Goal: Task Accomplishment & Management: Manage account settings

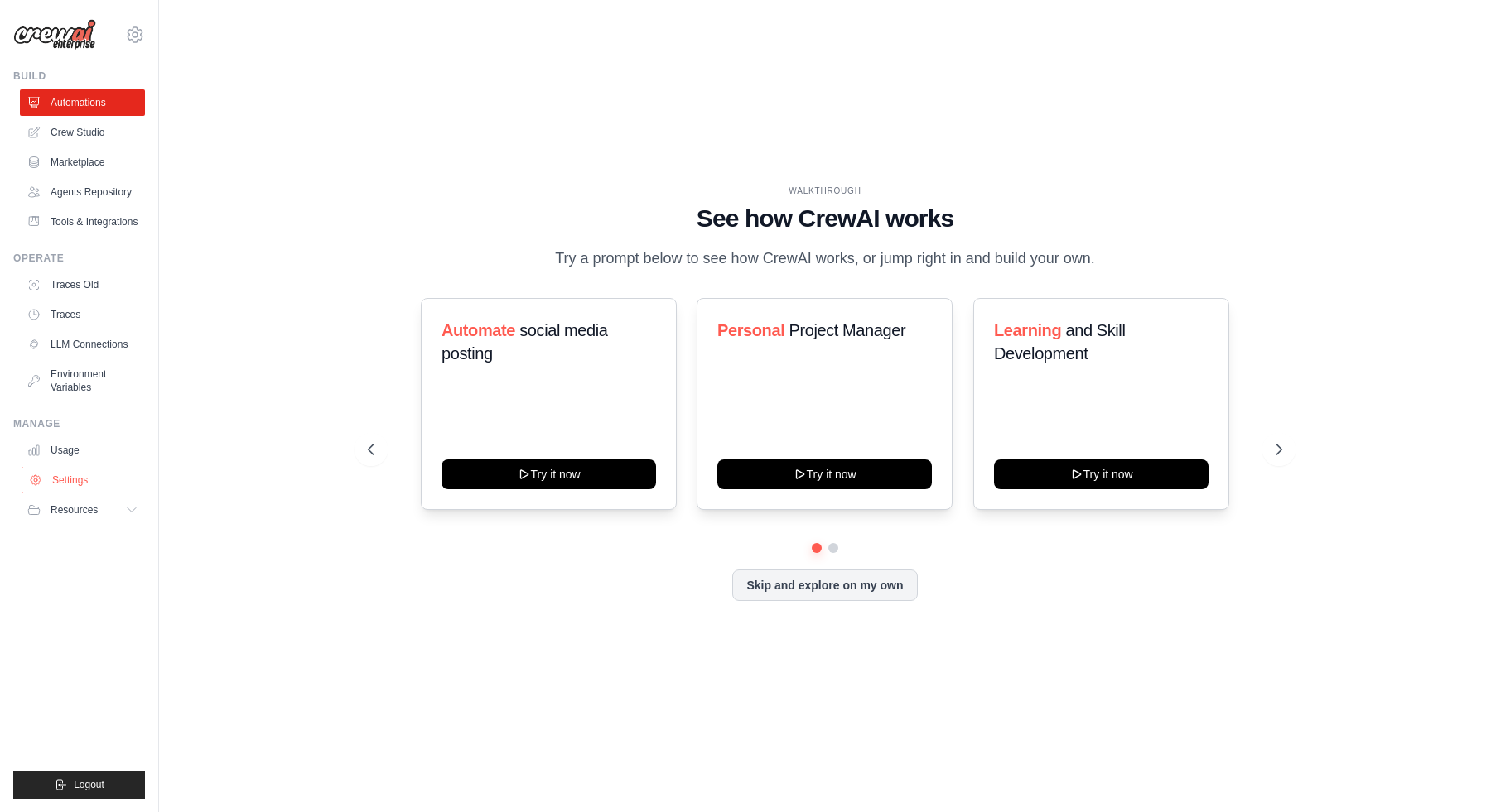
click at [91, 486] on link "Settings" at bounding box center [83, 480] width 125 height 26
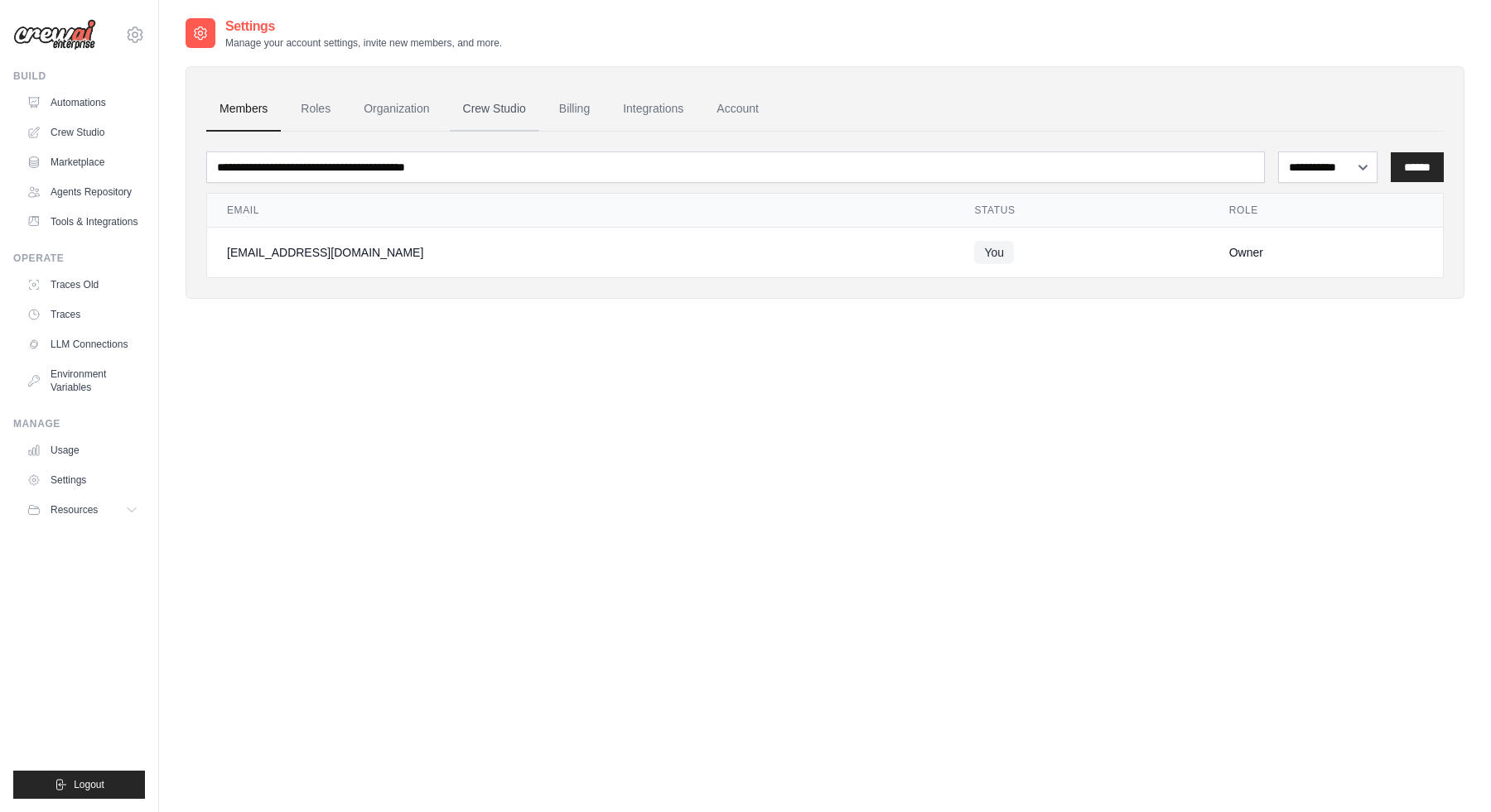
click at [504, 111] on link "Crew Studio" at bounding box center [494, 109] width 89 height 45
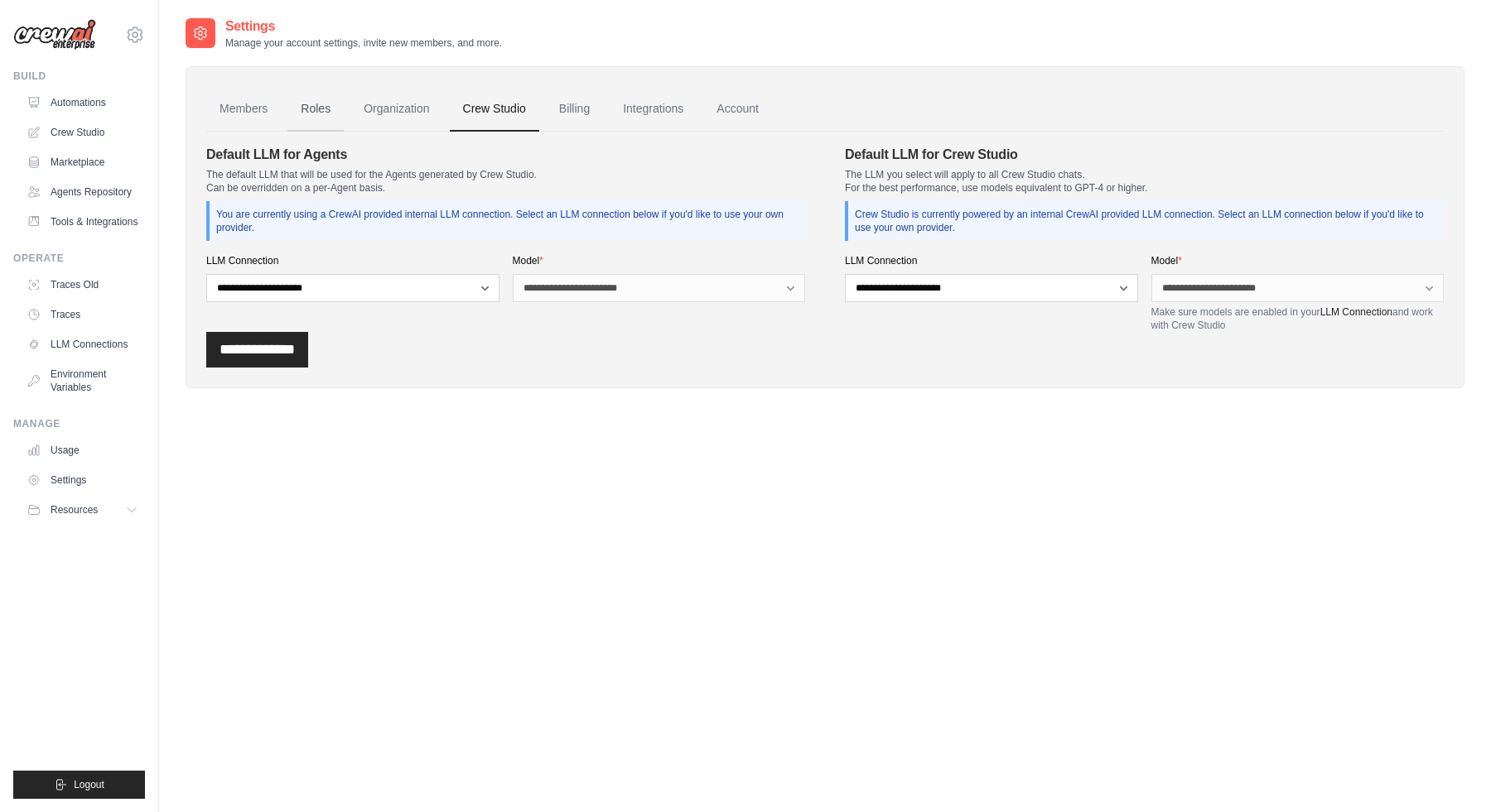
click at [313, 109] on link "Roles" at bounding box center [316, 109] width 56 height 45
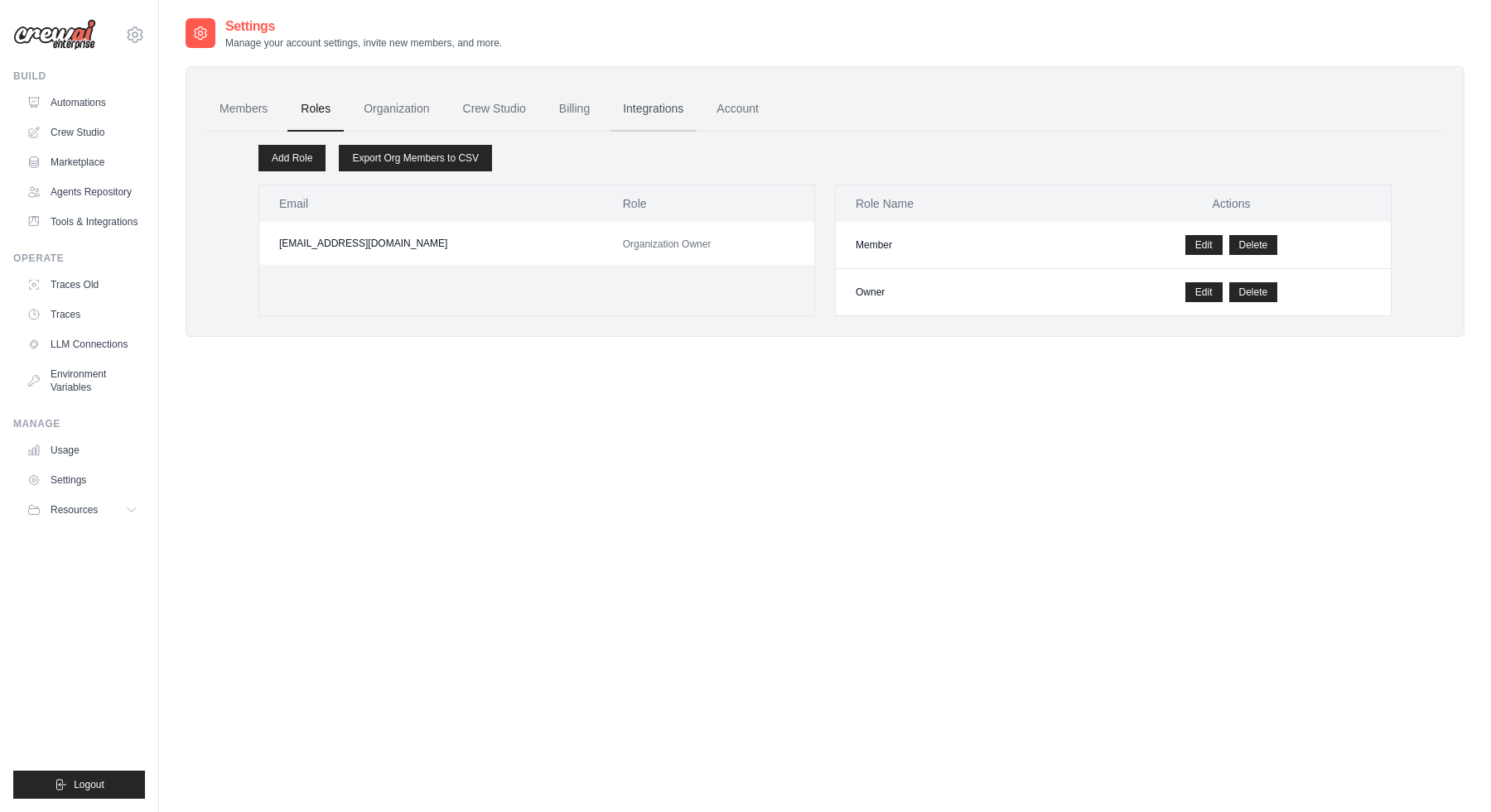
click at [639, 111] on link "Integrations" at bounding box center [653, 109] width 87 height 45
click at [759, 112] on link "Account" at bounding box center [737, 109] width 69 height 45
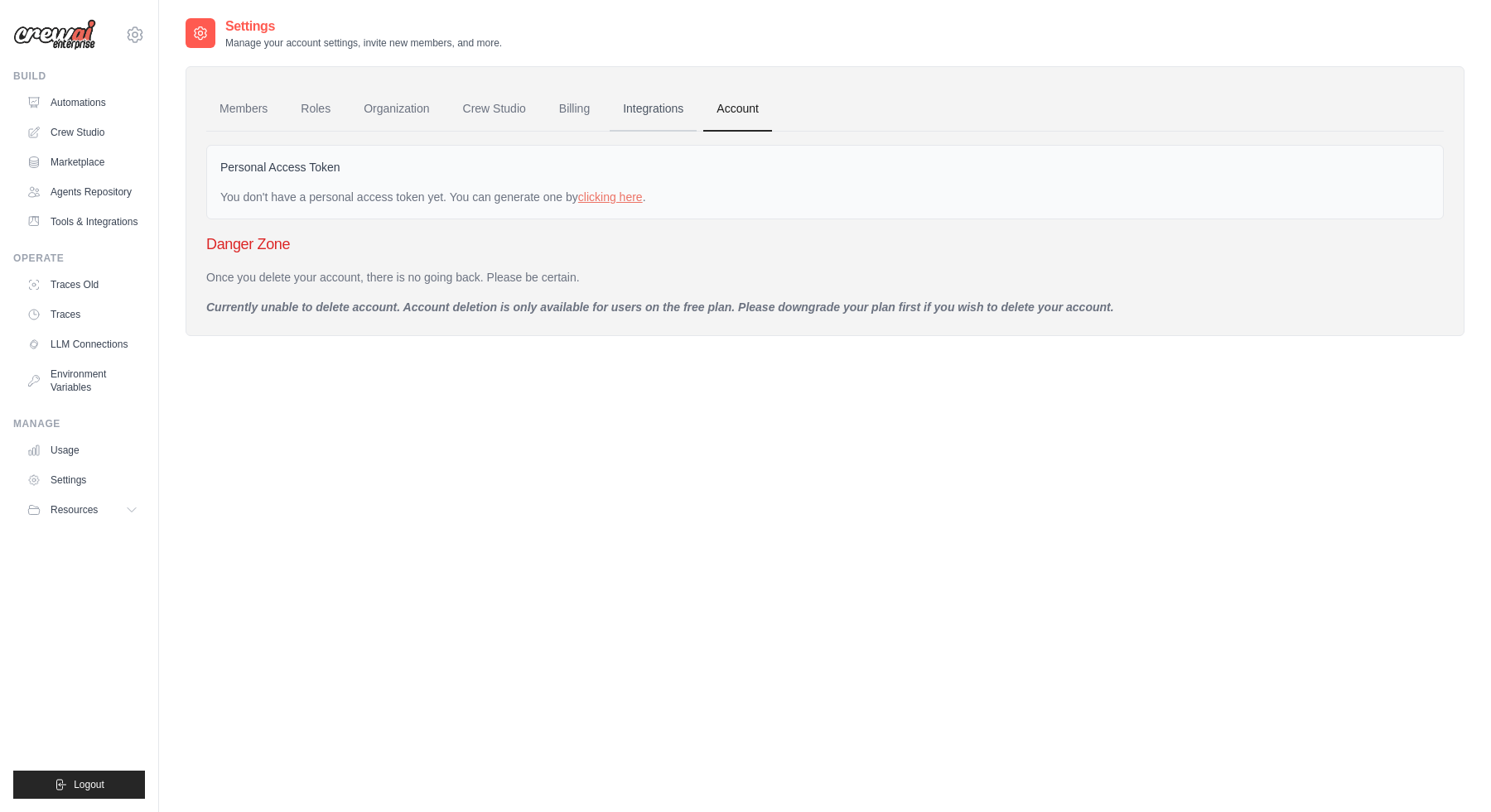
click at [650, 109] on link "Integrations" at bounding box center [653, 109] width 87 height 45
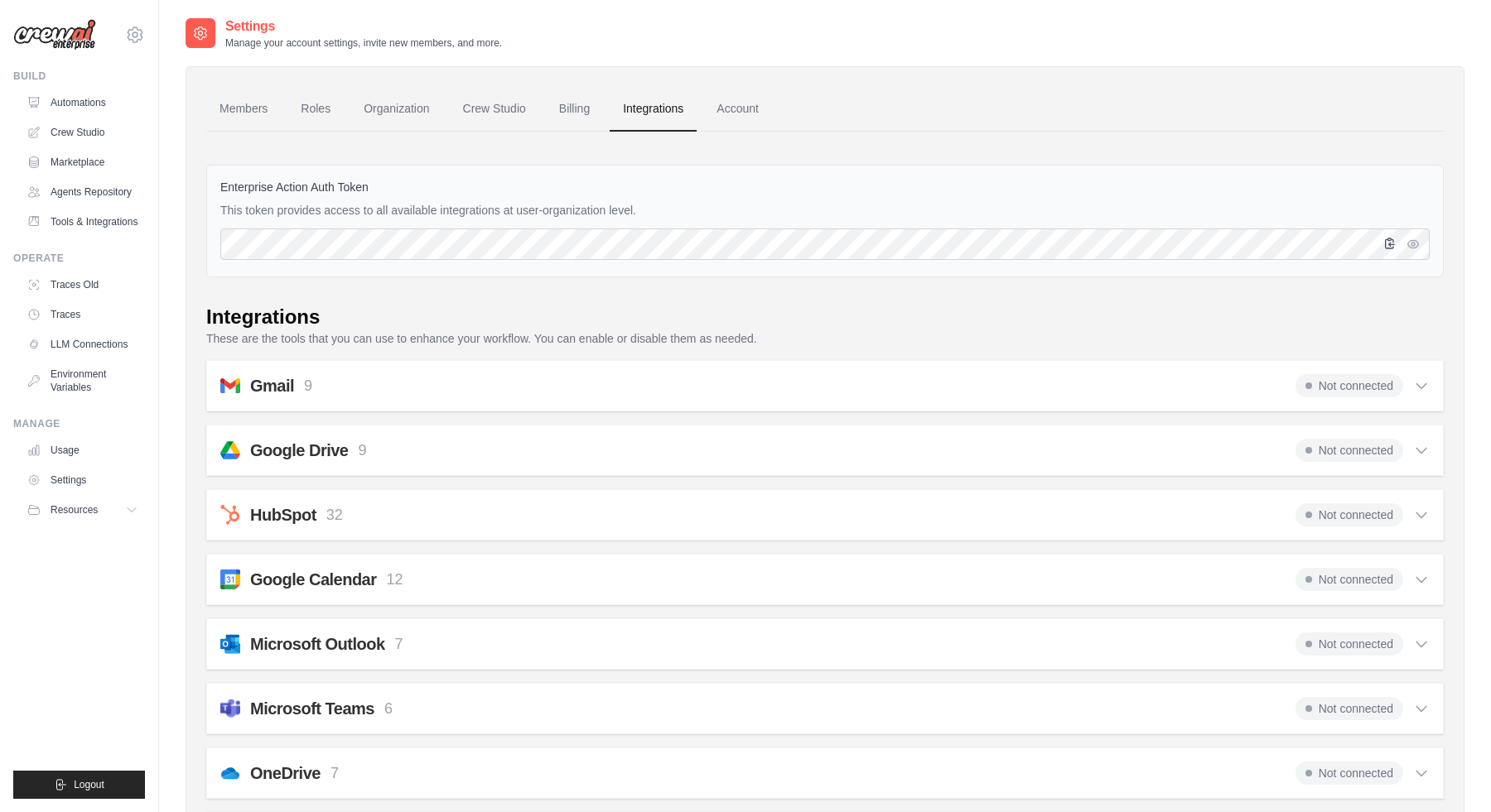
click at [1397, 248] on button "button" at bounding box center [1390, 243] width 20 height 20
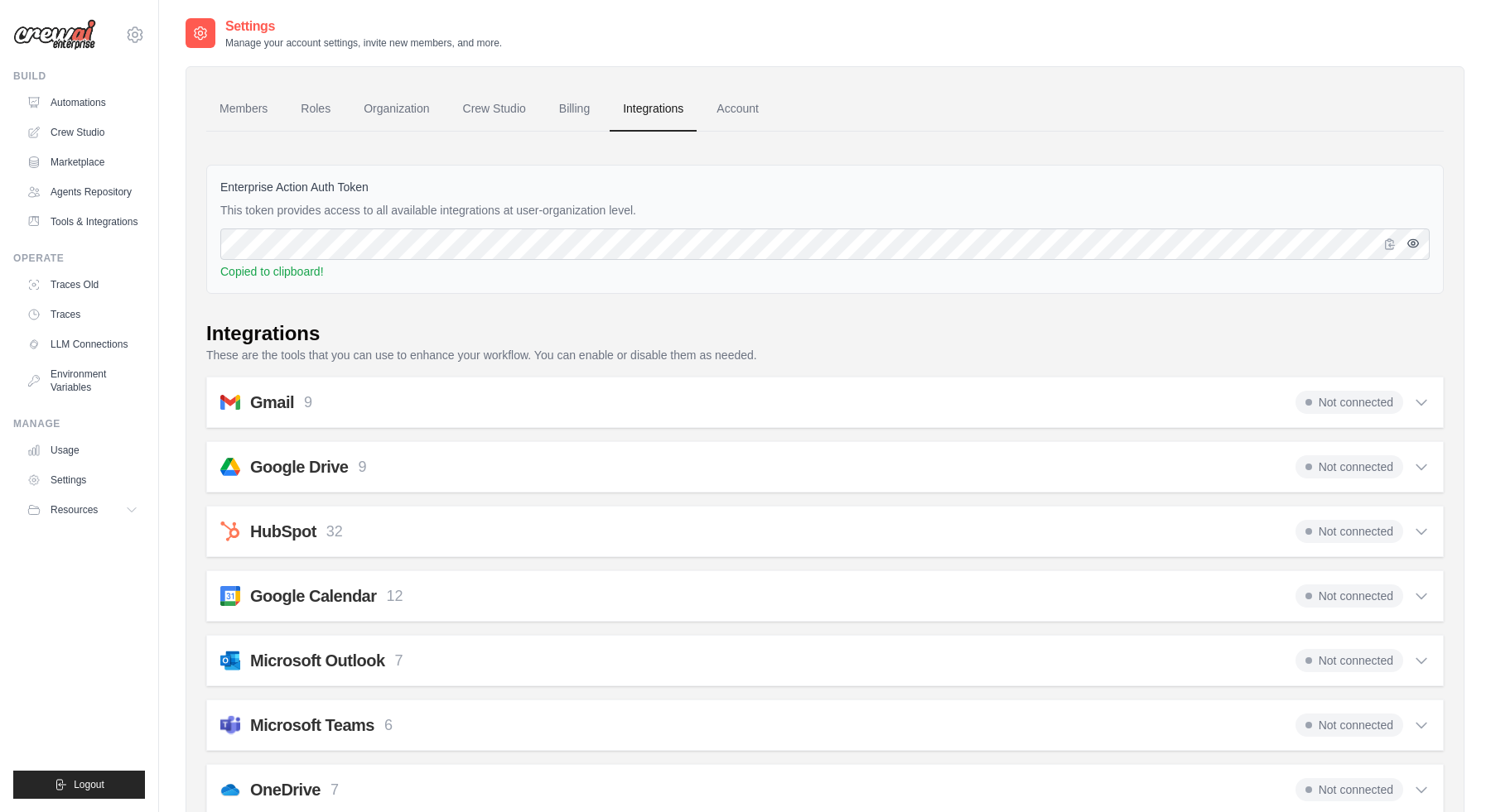
click at [1414, 248] on icon "button" at bounding box center [1413, 243] width 14 height 14
